Goal: Transaction & Acquisition: Purchase product/service

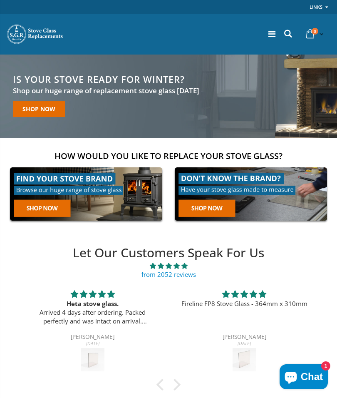
click at [84, 199] on link at bounding box center [86, 193] width 160 height 61
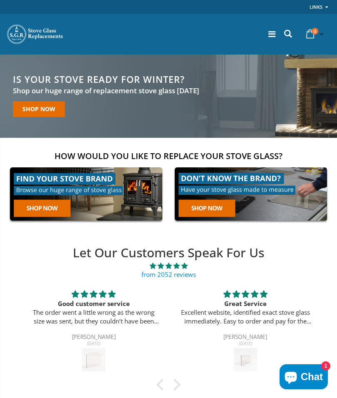
click at [53, 106] on link "Shop now" at bounding box center [39, 109] width 52 height 16
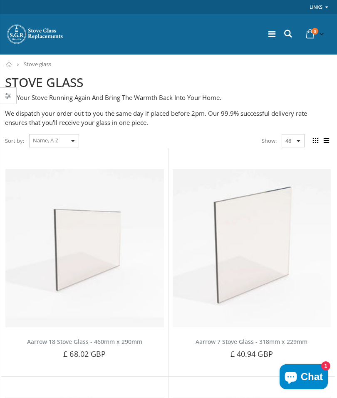
click at [77, 143] on select "Featured Best Selling Name, A-Z Name, Z-A Price, low to high Price, high to low…" at bounding box center [54, 140] width 50 height 13
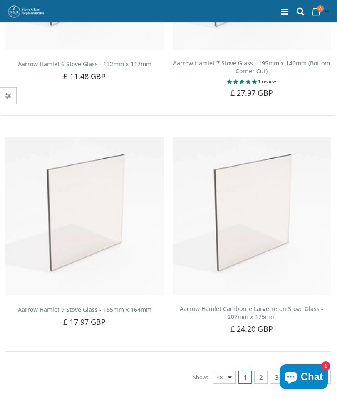
scroll to position [5491, 0]
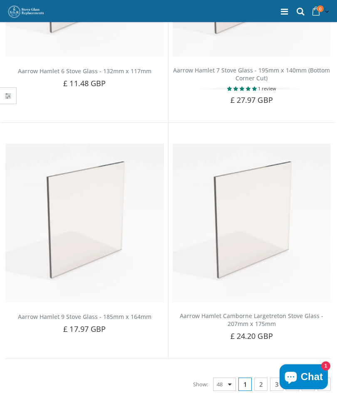
click at [262, 377] on link "2" at bounding box center [260, 383] width 13 height 13
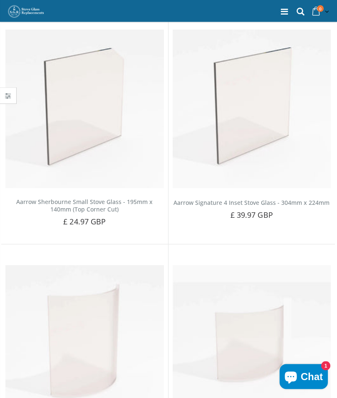
scroll to position [4811, 0]
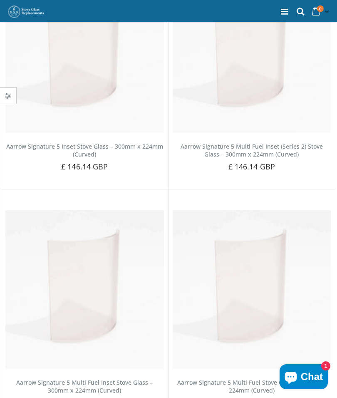
scroll to position [5335, 0]
